Goal: Transaction & Acquisition: Download file/media

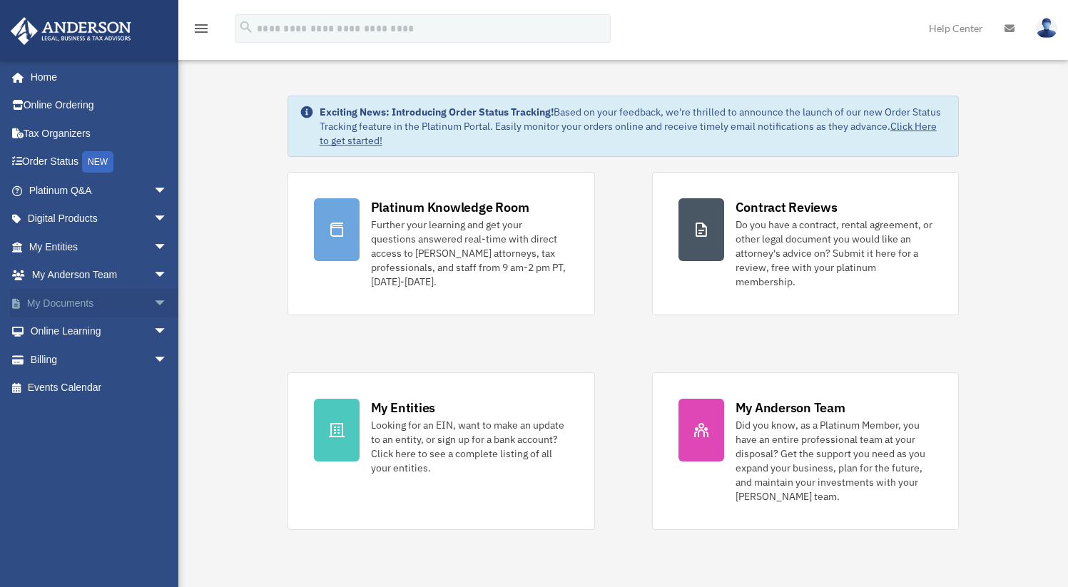
click at [153, 306] on span "arrow_drop_down" at bounding box center [167, 303] width 29 height 29
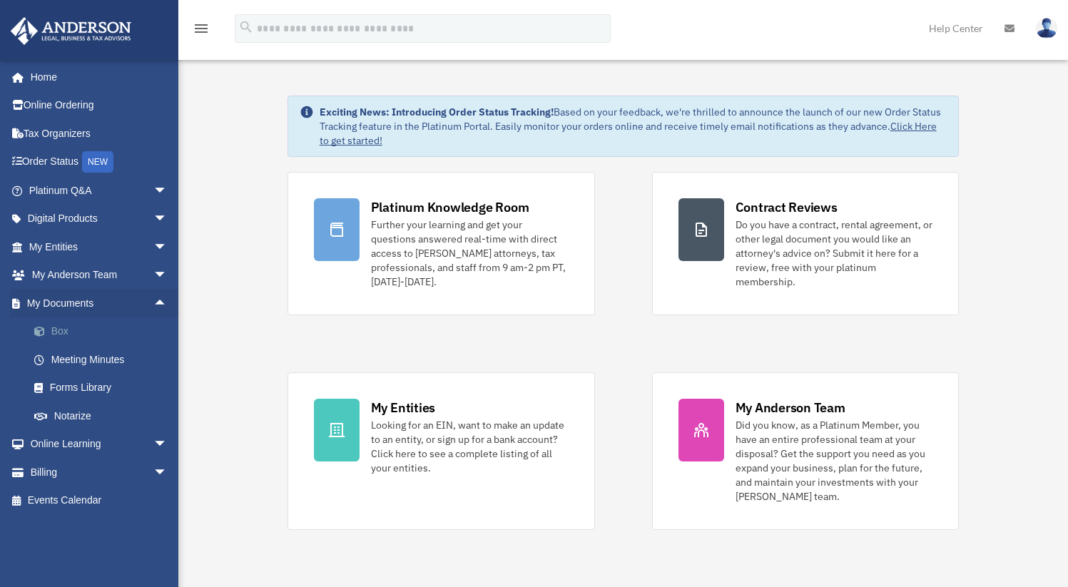
click at [55, 336] on link "Box" at bounding box center [104, 331] width 169 height 29
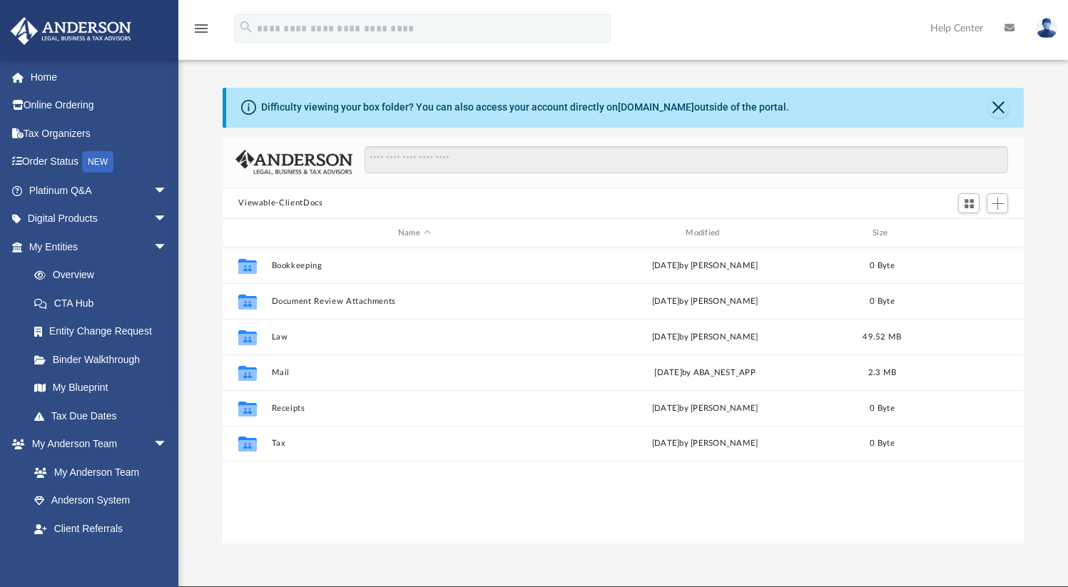
scroll to position [313, 790]
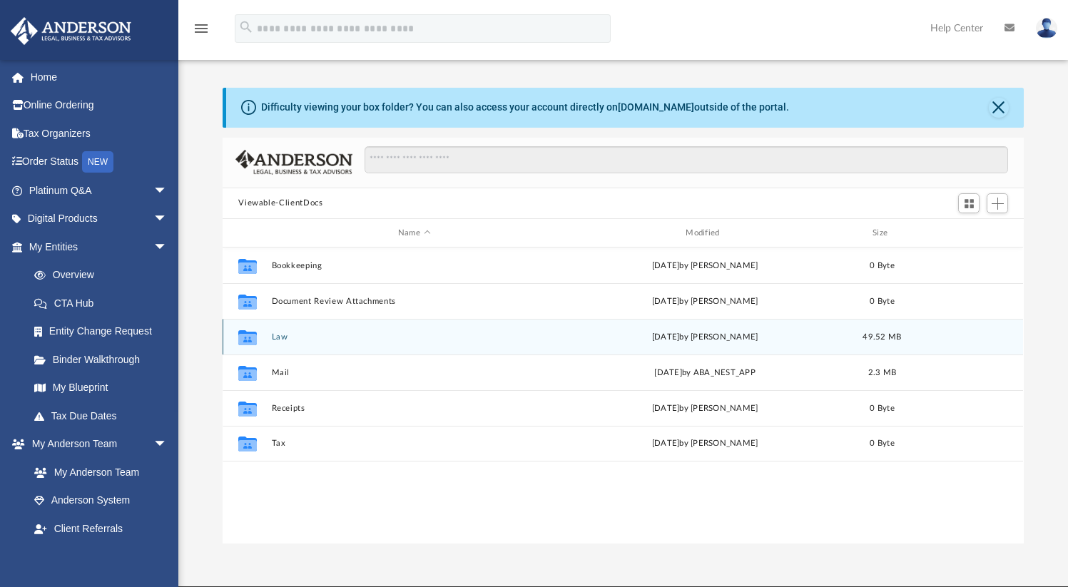
click at [328, 342] on div "Collaborated Folder Law [DATE] by [PERSON_NAME] 49.52 MB" at bounding box center [623, 337] width 800 height 36
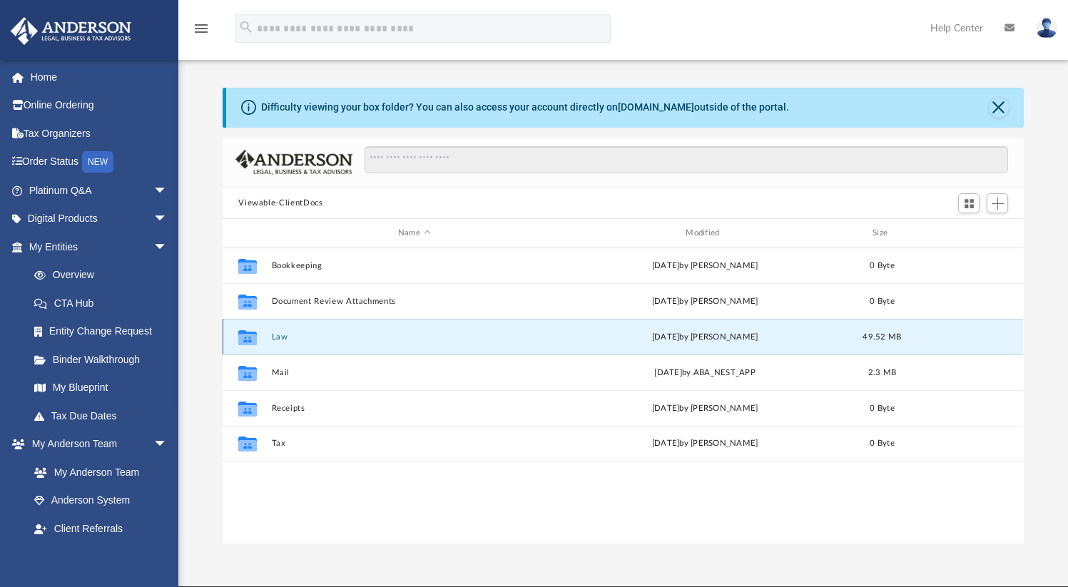
click at [281, 338] on button "Law" at bounding box center [414, 336] width 285 height 9
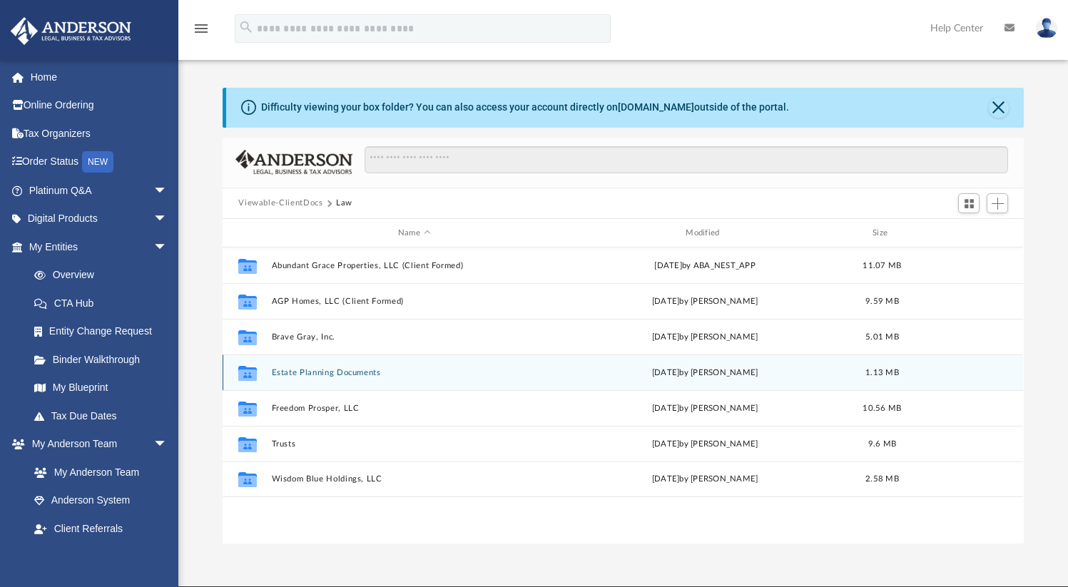
click at [310, 365] on div "Collaborated Folder Estate Planning Documents [DATE] by [PERSON_NAME] 1.13 MB" at bounding box center [623, 372] width 800 height 36
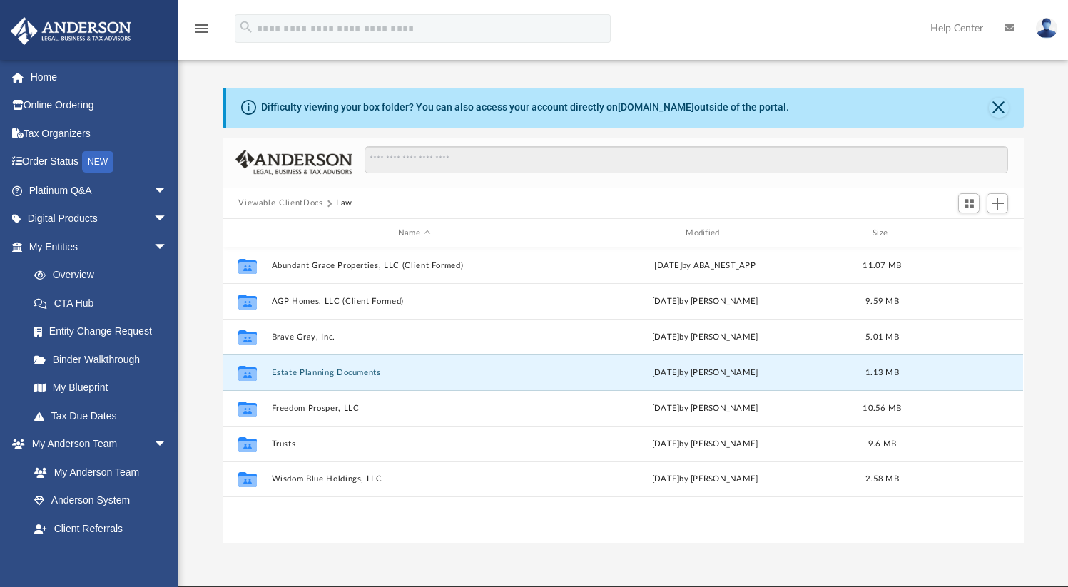
click at [305, 374] on button "Estate Planning Documents" at bounding box center [414, 372] width 285 height 9
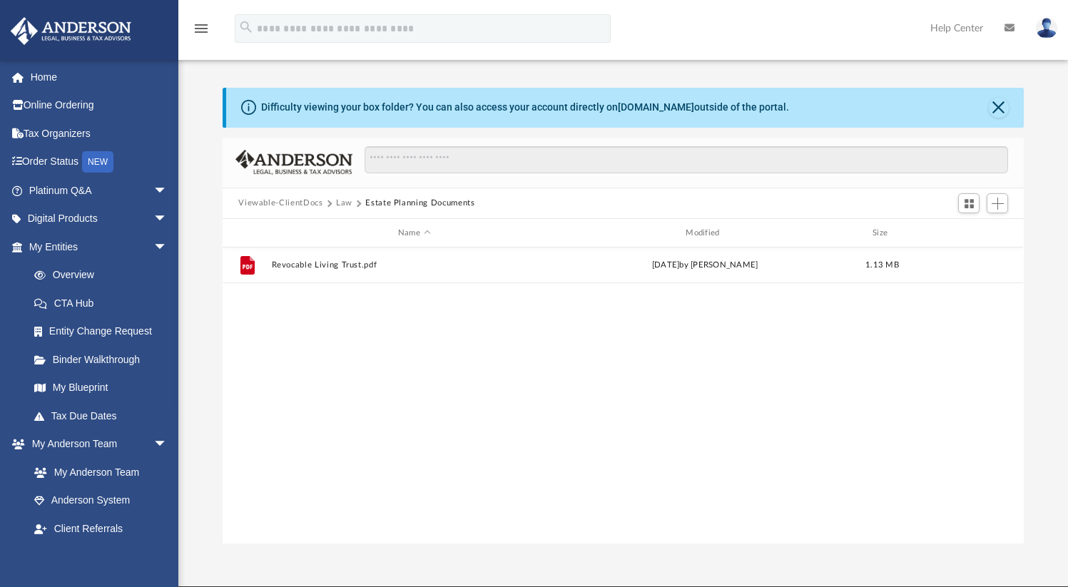
click at [305, 372] on div "File Revocable Living Trust.pdf [DATE] by [PERSON_NAME] 1.13 MB" at bounding box center [623, 395] width 800 height 296
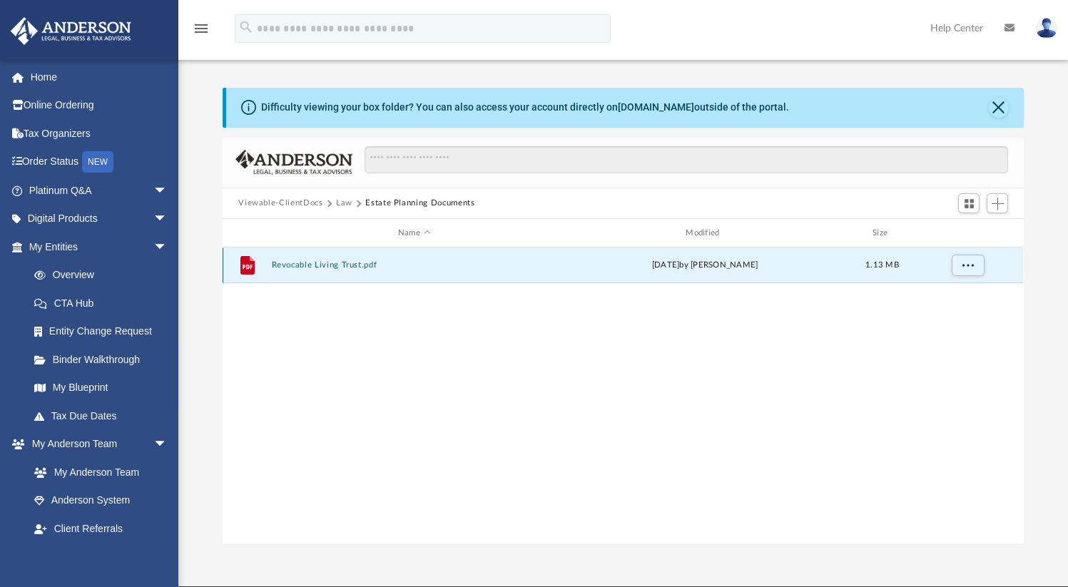
click at [332, 265] on button "Revocable Living Trust.pdf" at bounding box center [414, 265] width 285 height 9
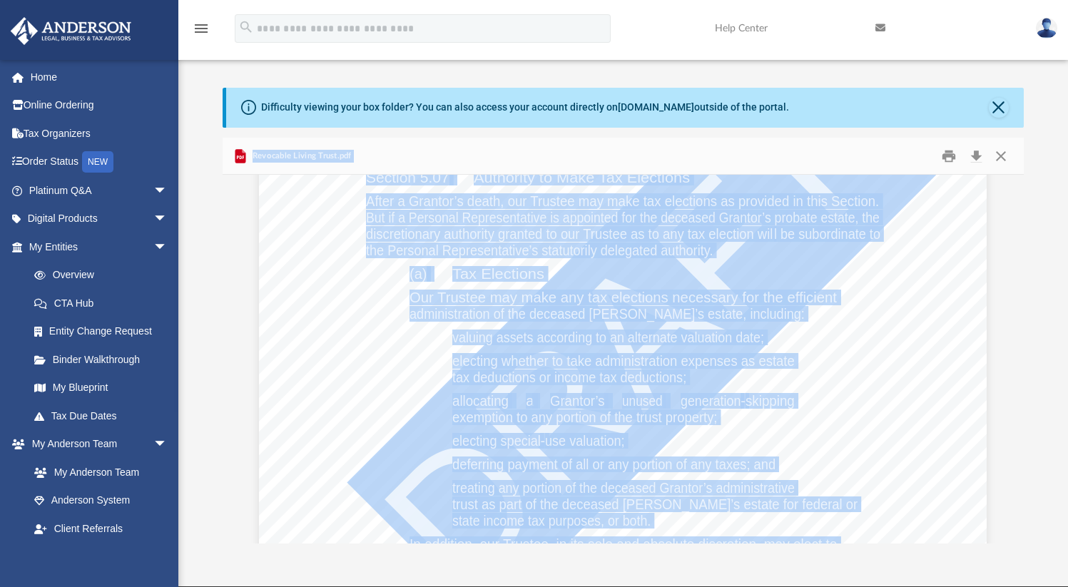
scroll to position [20685, 0]
